Goal: Complete application form

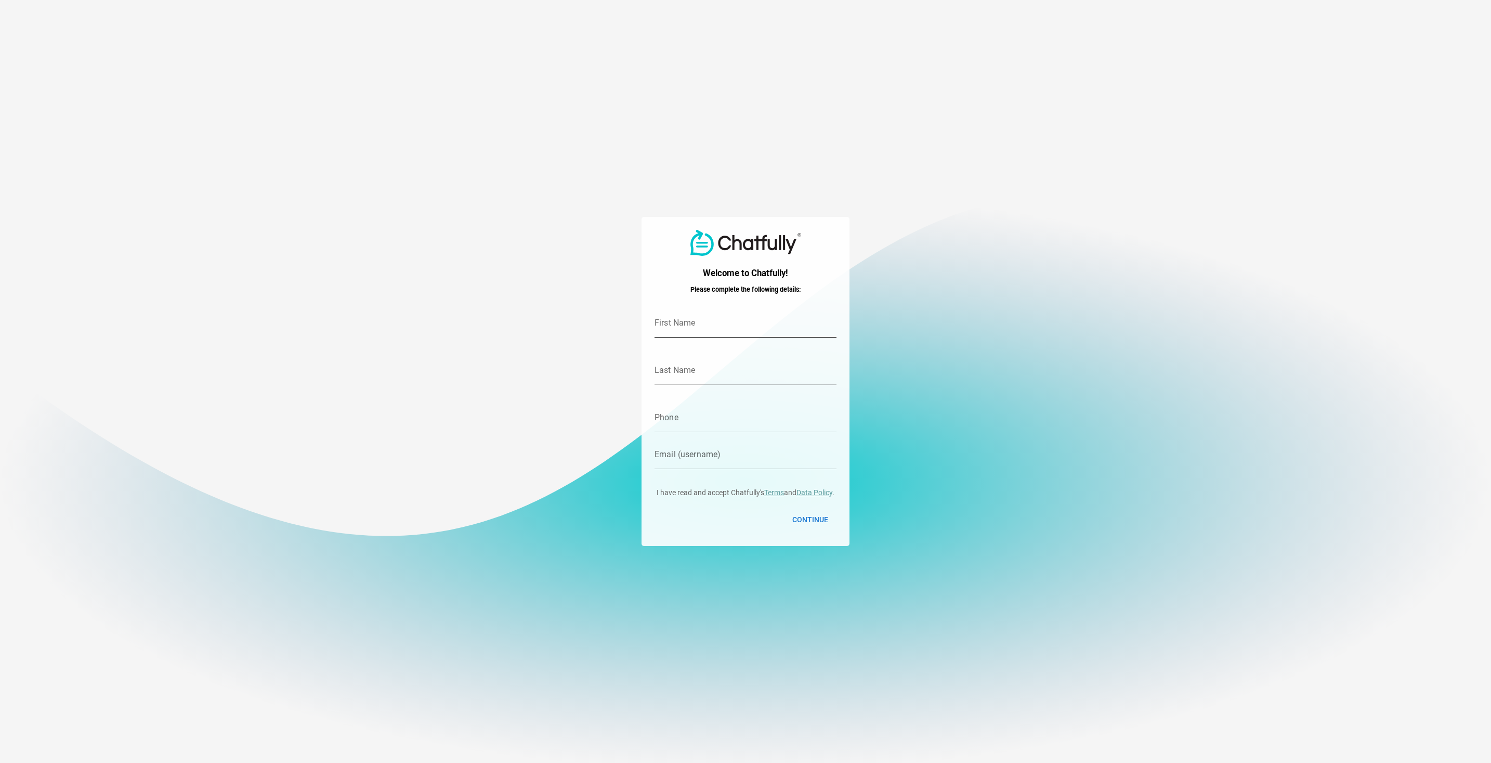
click at [697, 327] on input "First Name" at bounding box center [746, 322] width 182 height 29
type input "Stefna"
type input "prufa"
type input "4648700"
type input "[PERSON_NAME][EMAIL_ADDRESS][DOMAIN_NAME]"
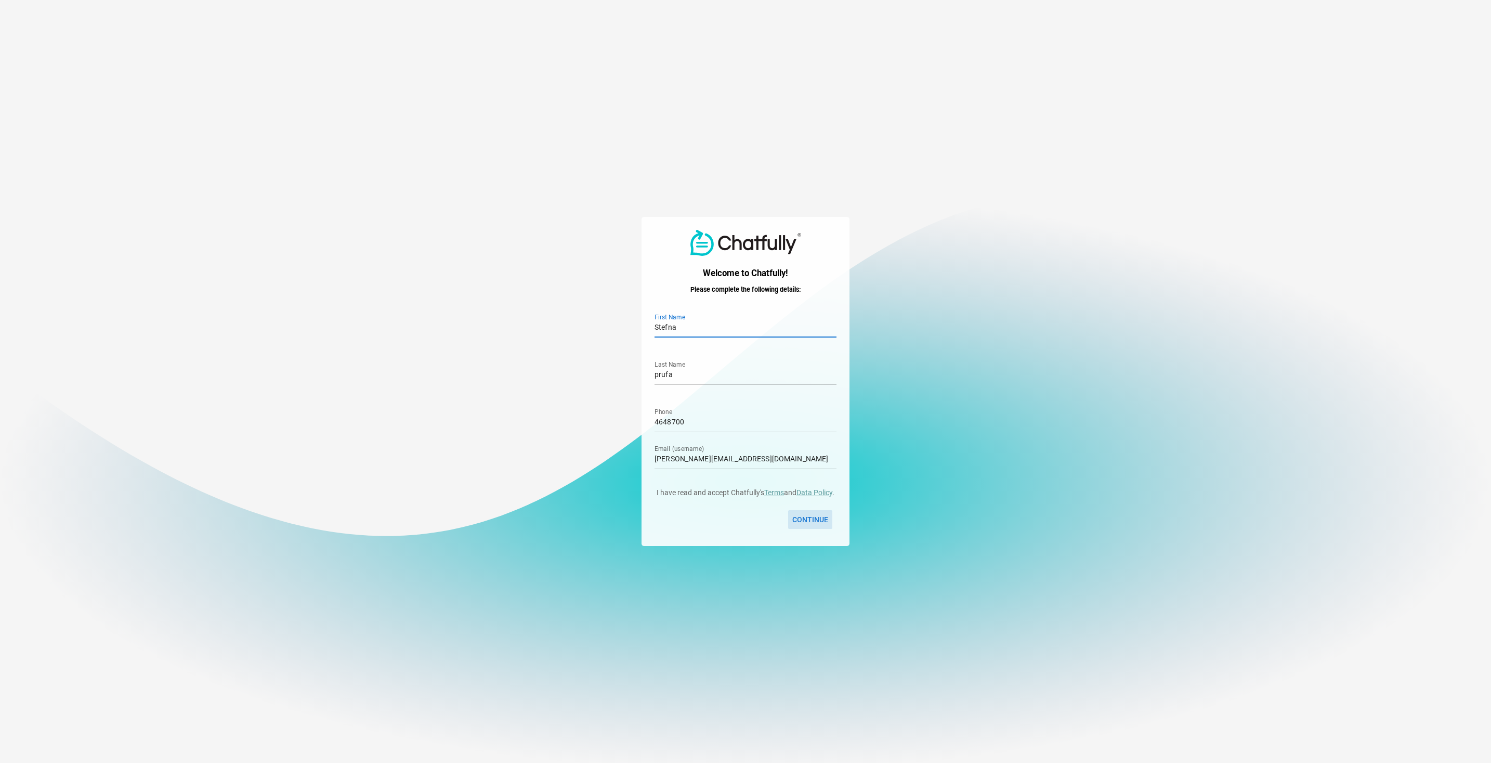
click at [812, 525] on span "Continue" at bounding box center [811, 519] width 36 height 12
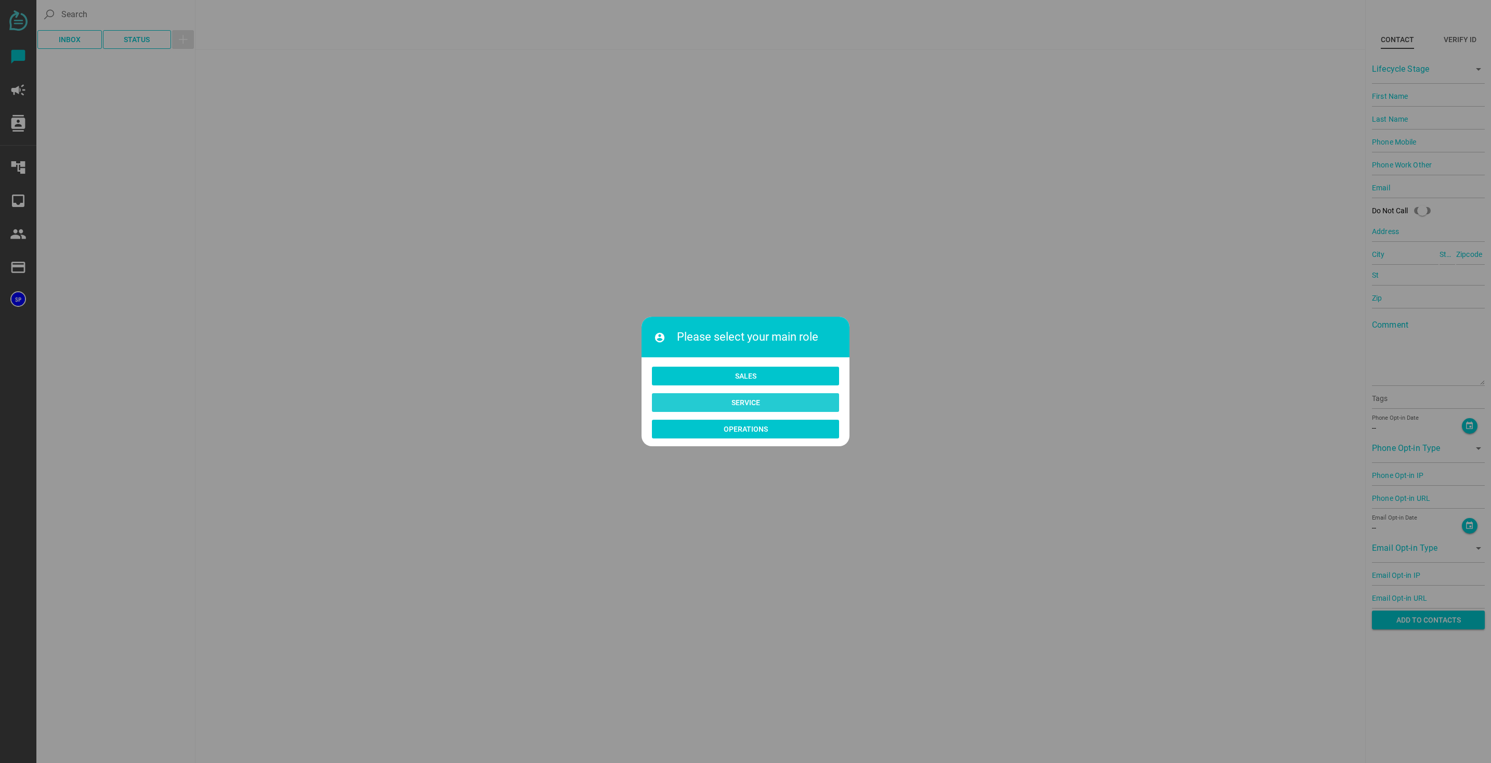
click at [736, 406] on span "Service" at bounding box center [746, 402] width 29 height 12
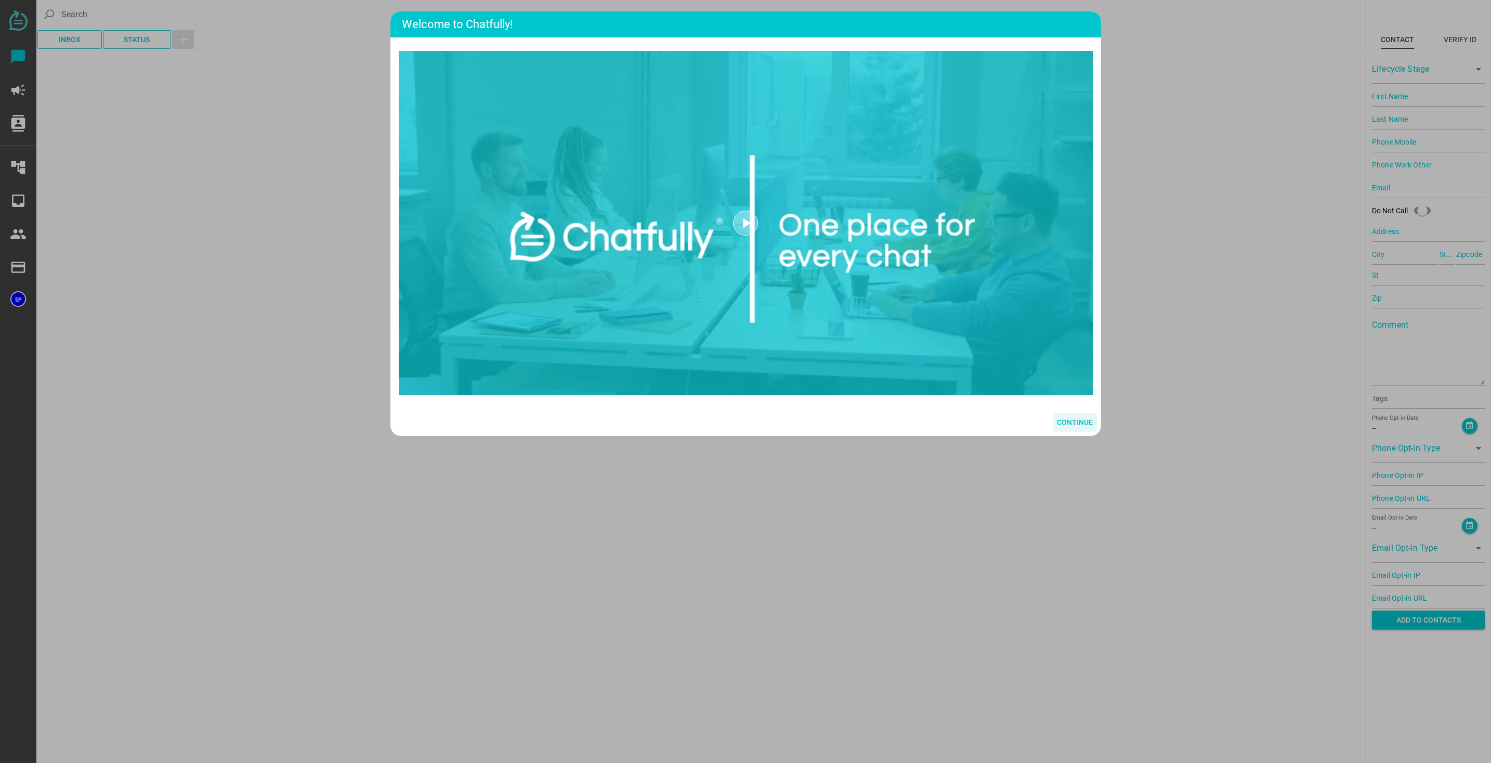
click at [1064, 418] on span "Continue" at bounding box center [1075, 422] width 36 height 12
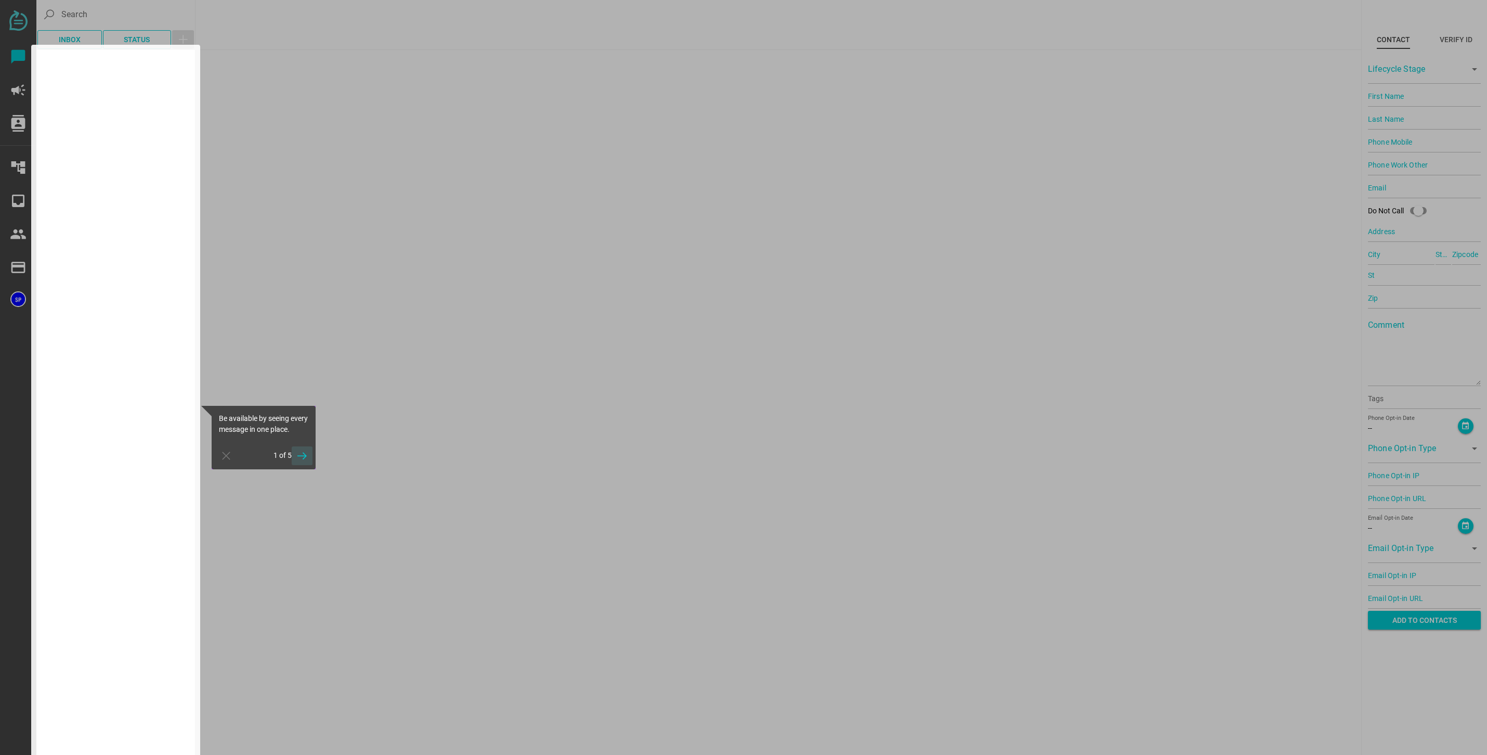
click at [304, 465] on span "button" at bounding box center [302, 455] width 12 height 19
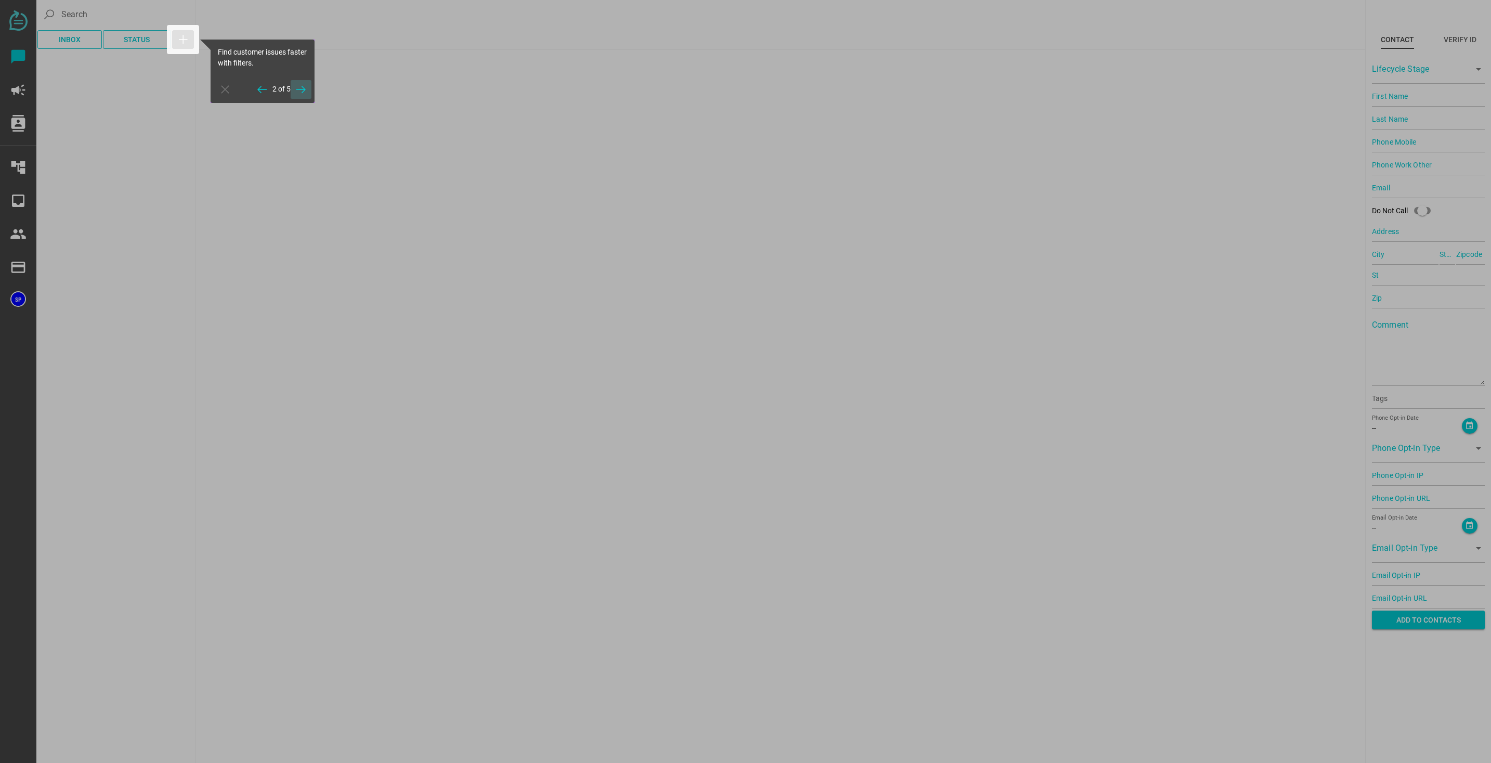
click at [306, 87] on icon "button" at bounding box center [301, 89] width 12 height 12
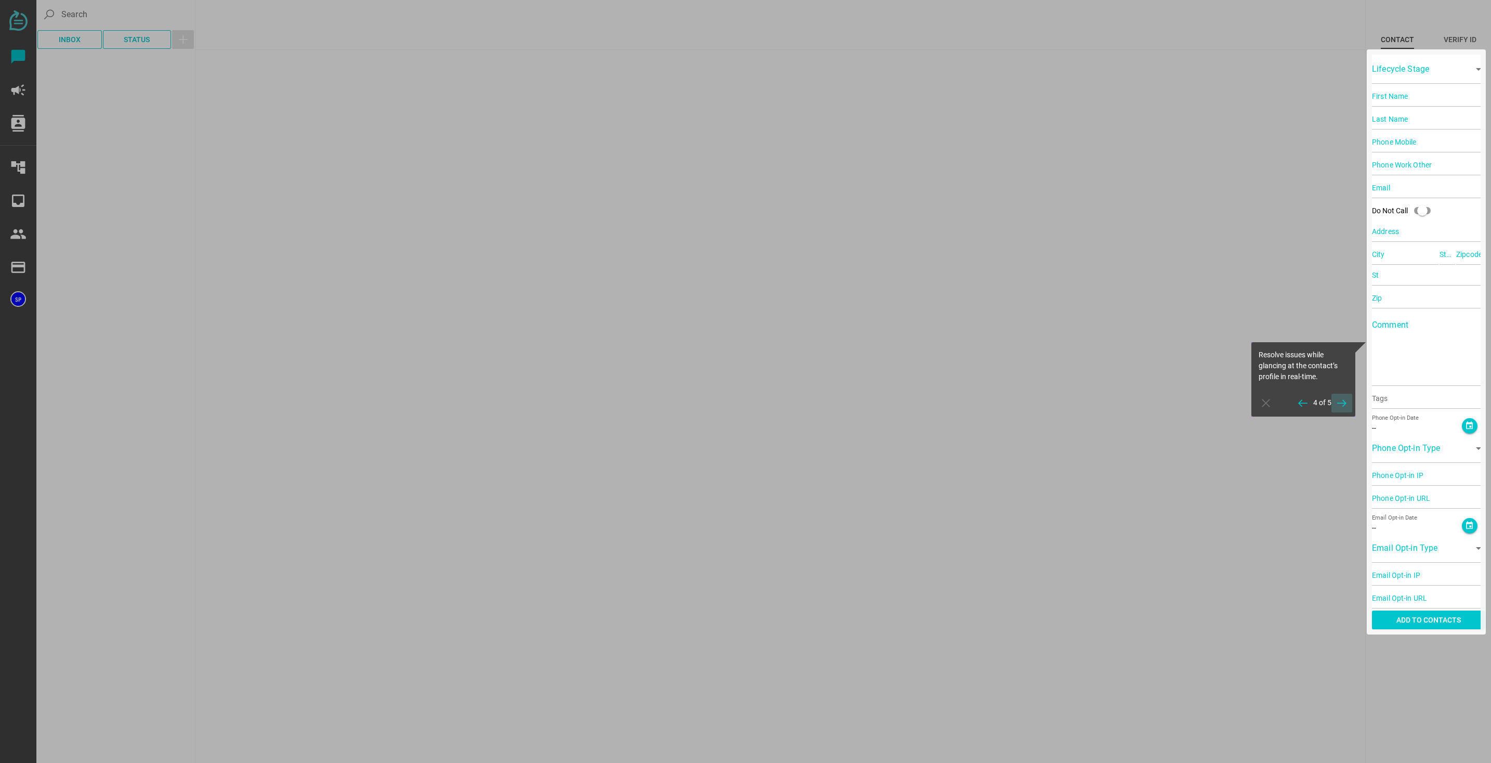
click at [1344, 405] on icon "button" at bounding box center [1342, 403] width 12 height 12
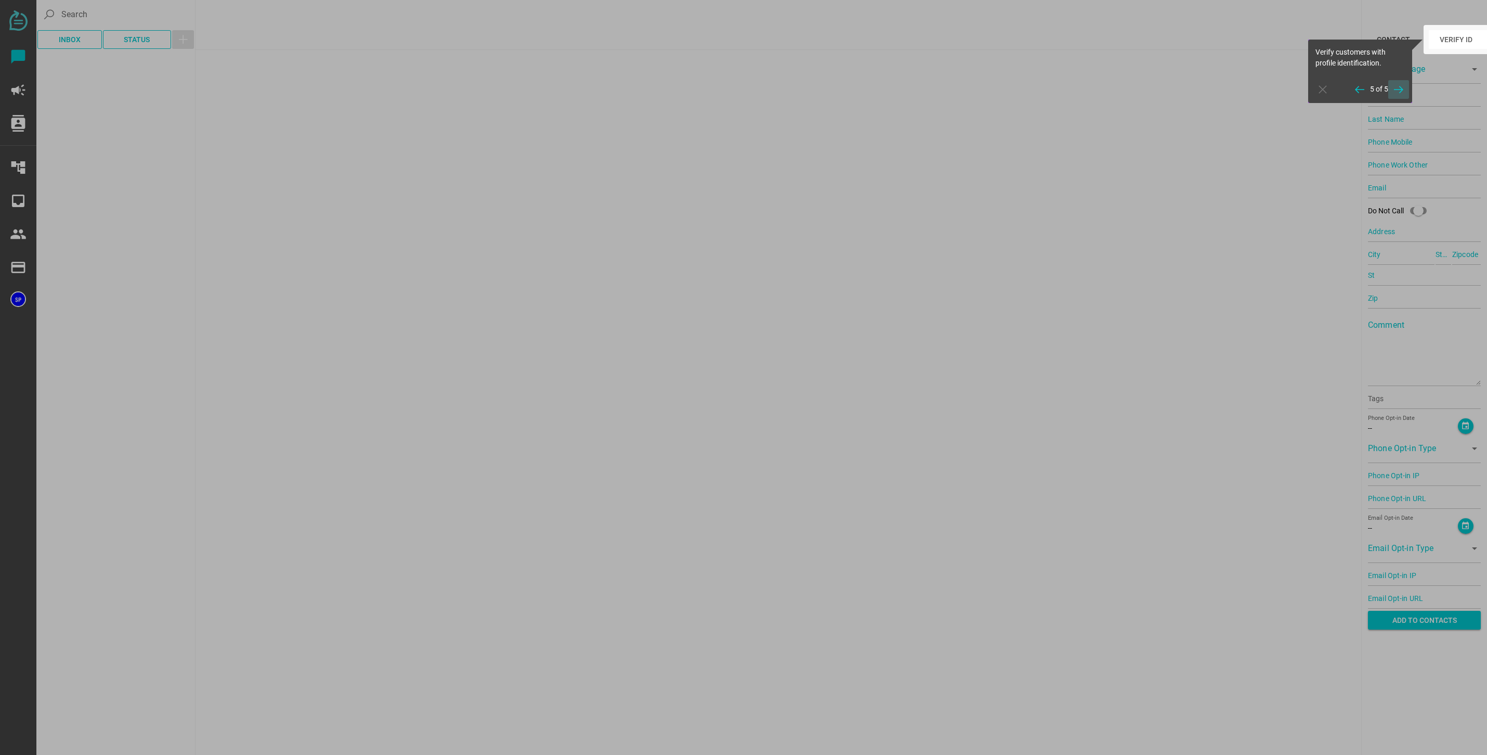
click at [1401, 88] on icon "button" at bounding box center [1399, 89] width 12 height 12
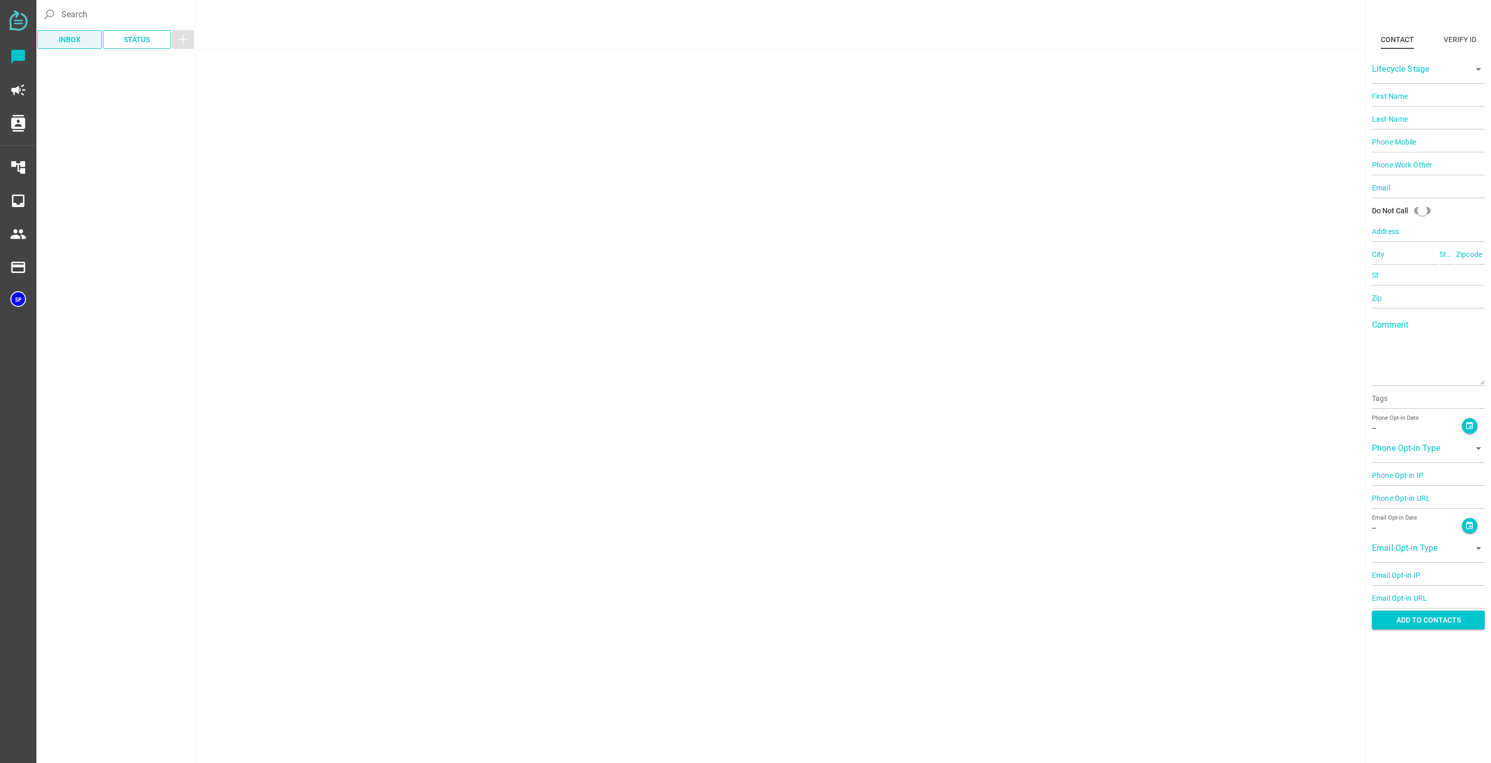
click at [75, 41] on span "Inbox" at bounding box center [70, 39] width 22 height 12
click at [16, 134] on div "contacts" at bounding box center [17, 123] width 18 height 25
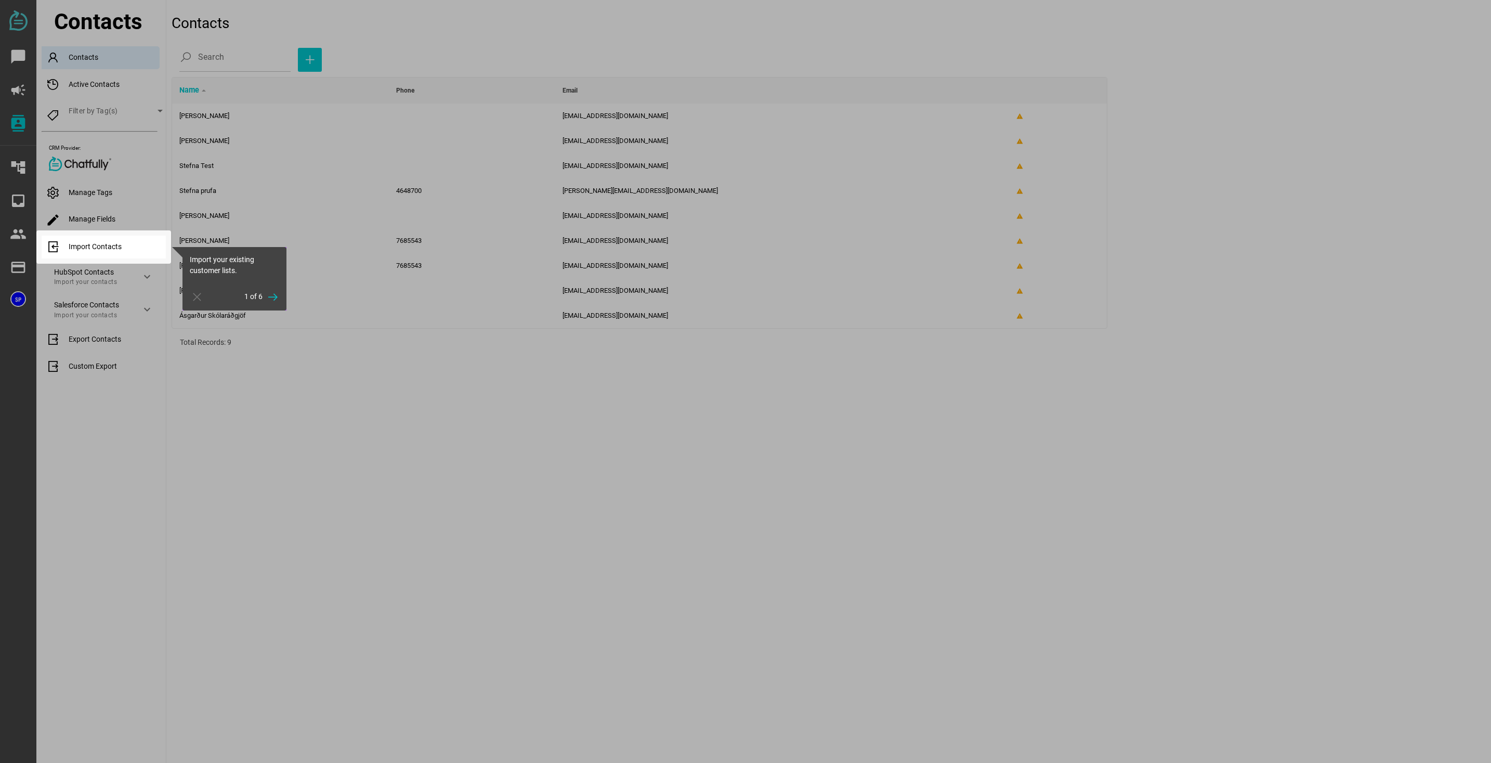
click at [295, 394] on div at bounding box center [829, 381] width 1326 height 763
click at [278, 300] on icon "button" at bounding box center [273, 297] width 12 height 12
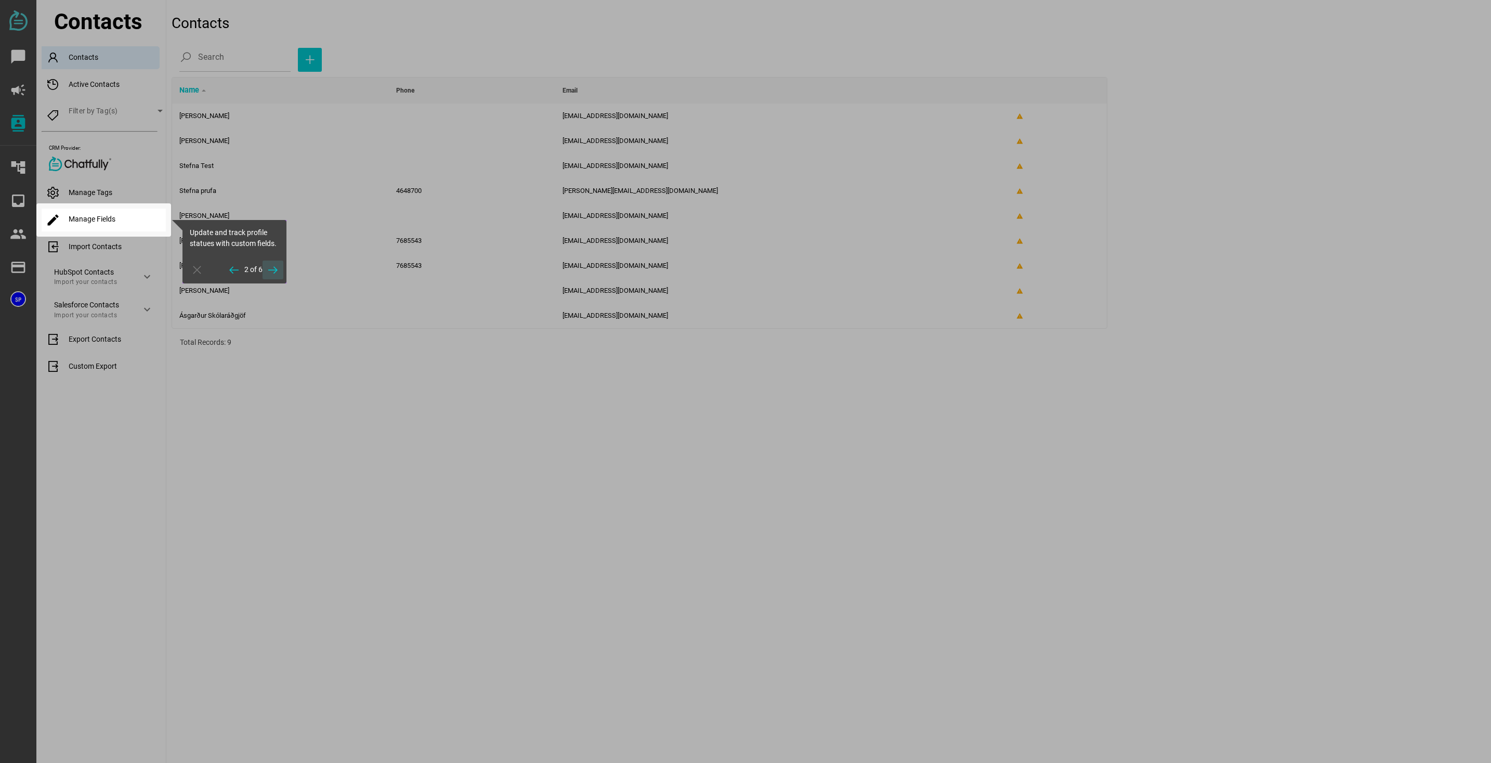
click at [280, 269] on span "button" at bounding box center [273, 270] width 21 height 19
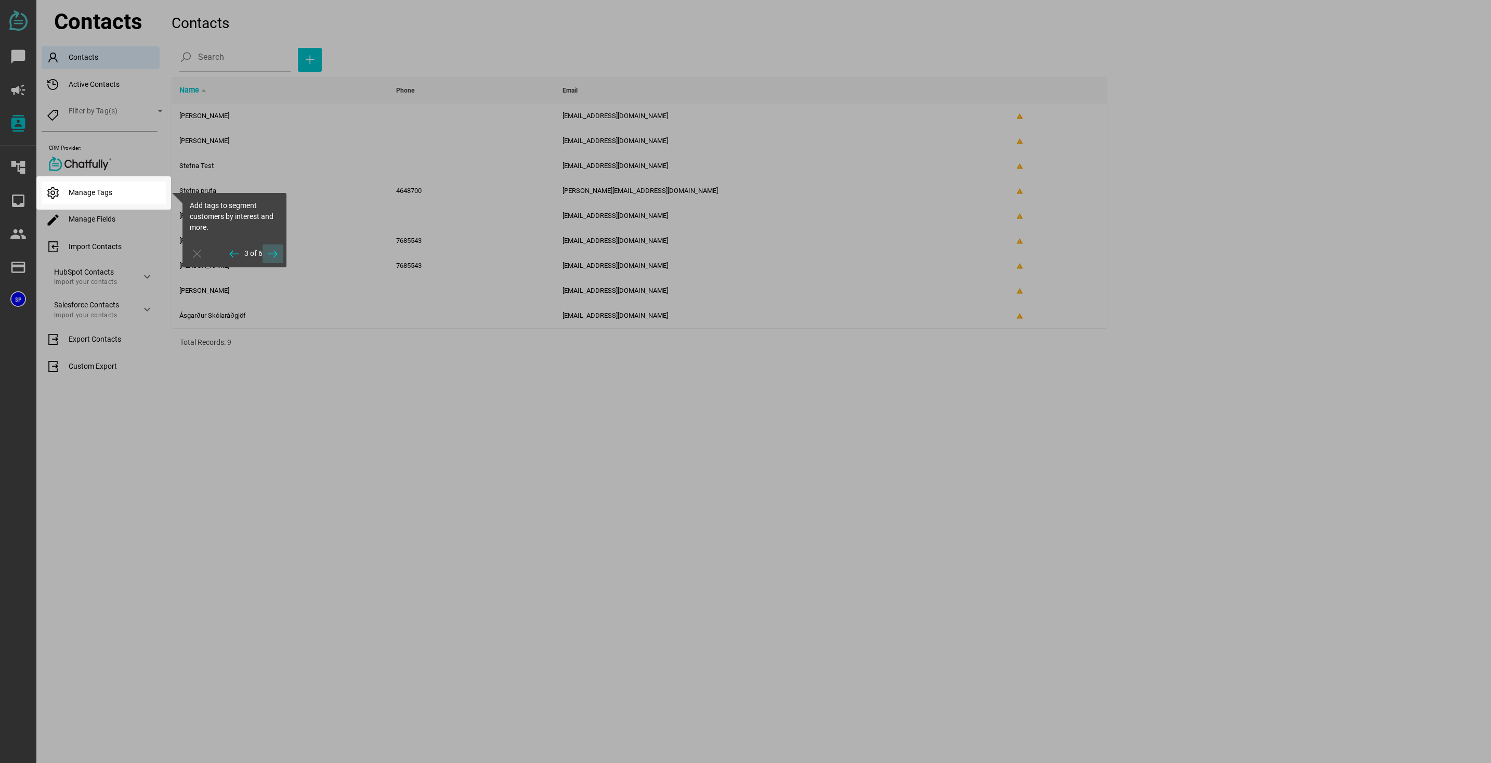
click at [274, 252] on icon "button" at bounding box center [273, 254] width 12 height 12
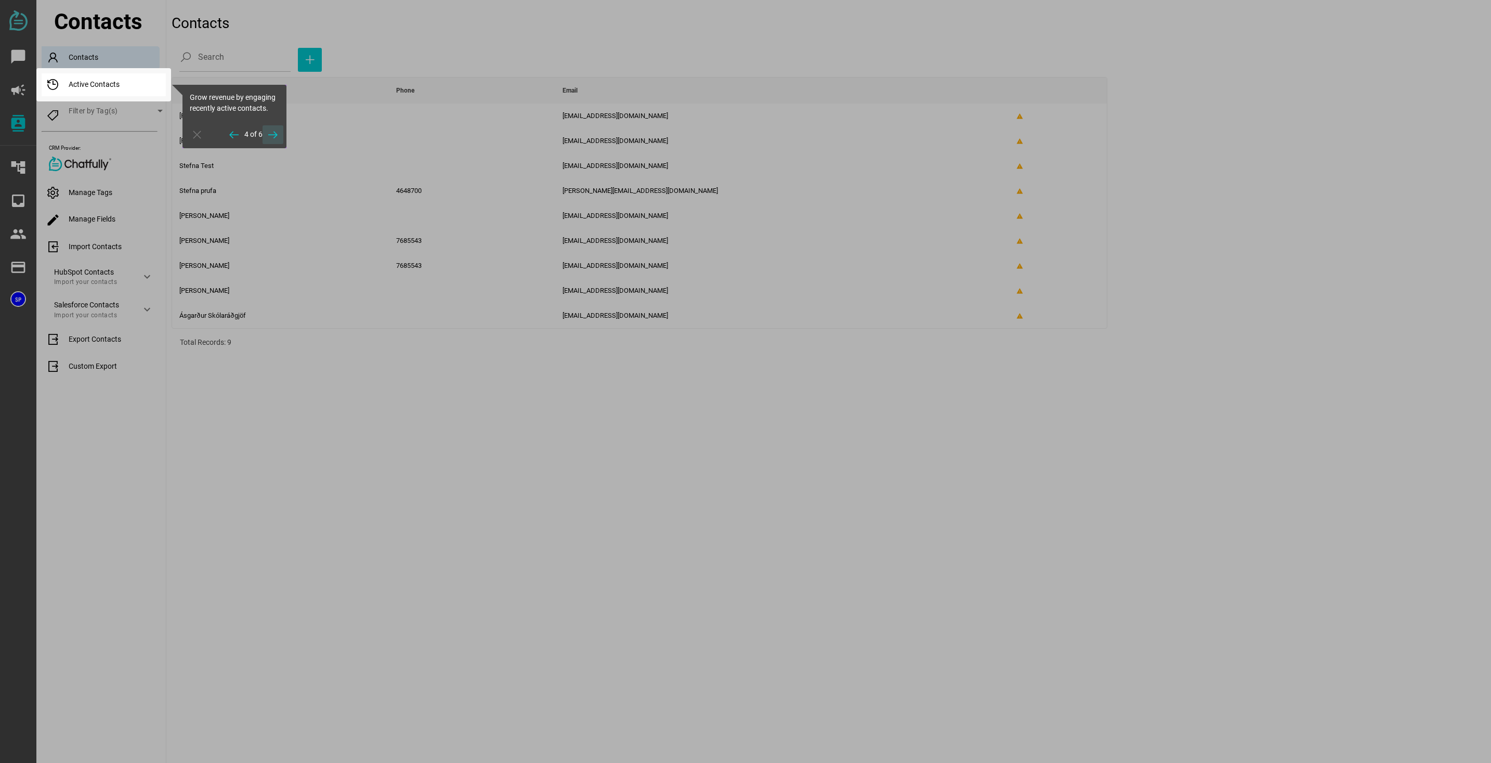
click at [271, 129] on icon "button" at bounding box center [273, 134] width 12 height 12
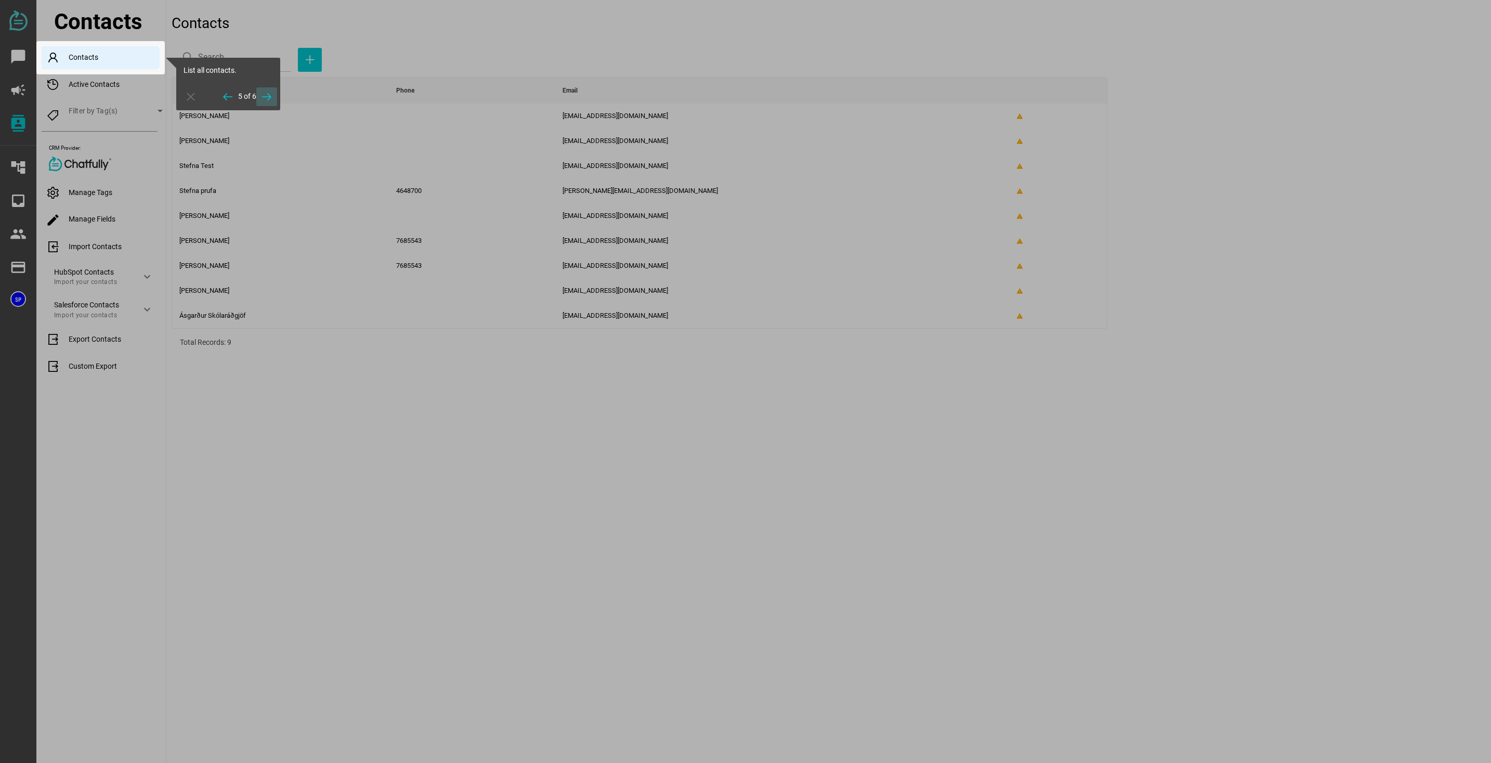
click at [270, 96] on icon "button" at bounding box center [267, 96] width 12 height 12
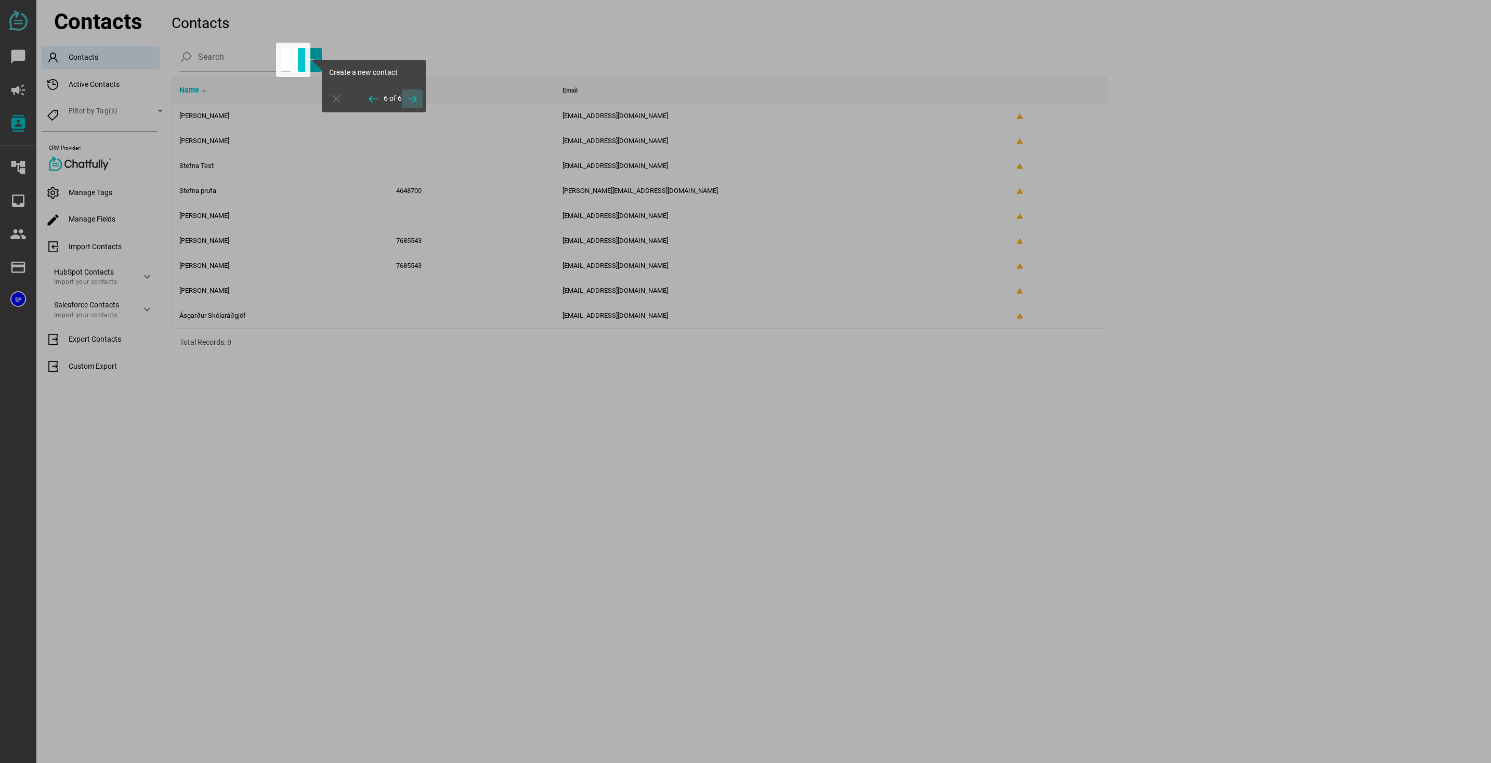
click at [414, 97] on icon "button" at bounding box center [412, 99] width 12 height 12
